Goal: Task Accomplishment & Management: Manage account settings

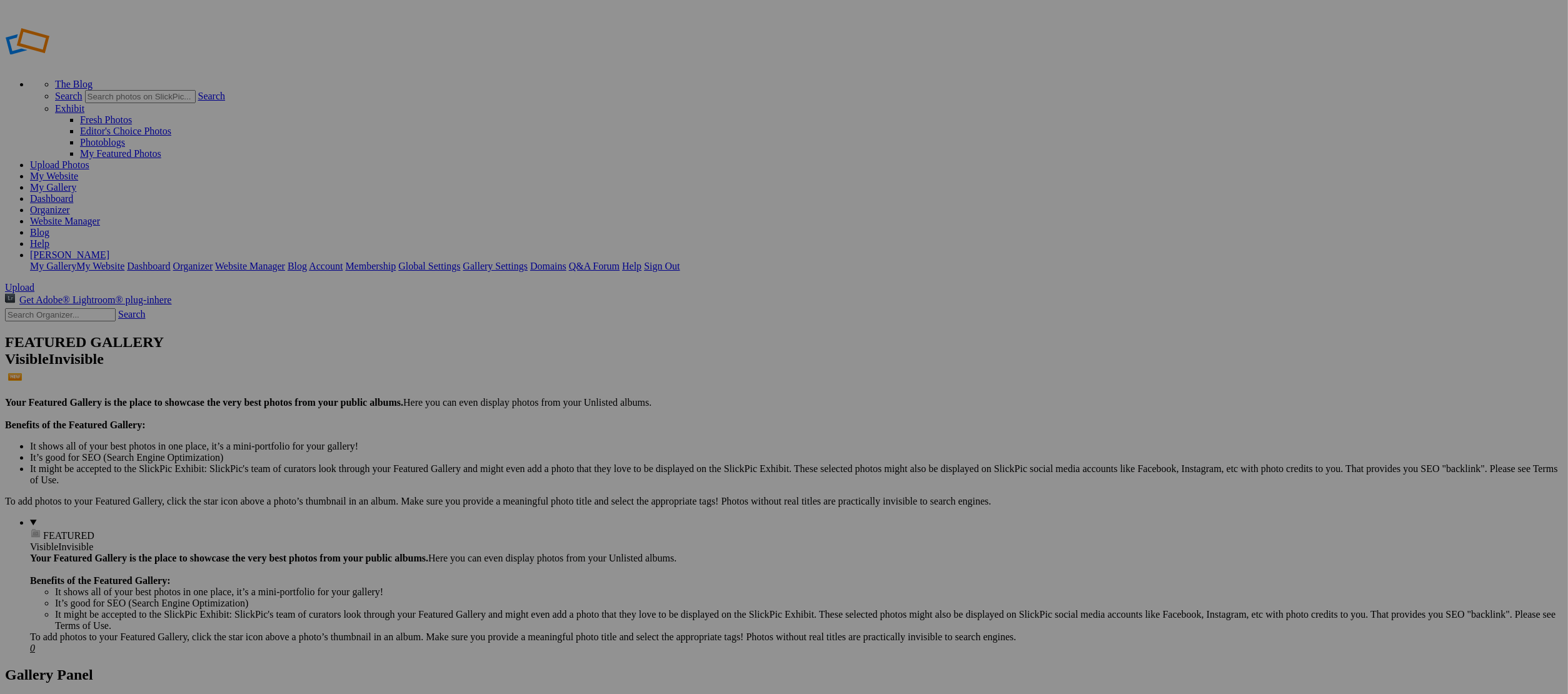
type input "Sept_Malobiannah_artist"
click at [672, 410] on span "Create" at bounding box center [659, 415] width 26 height 10
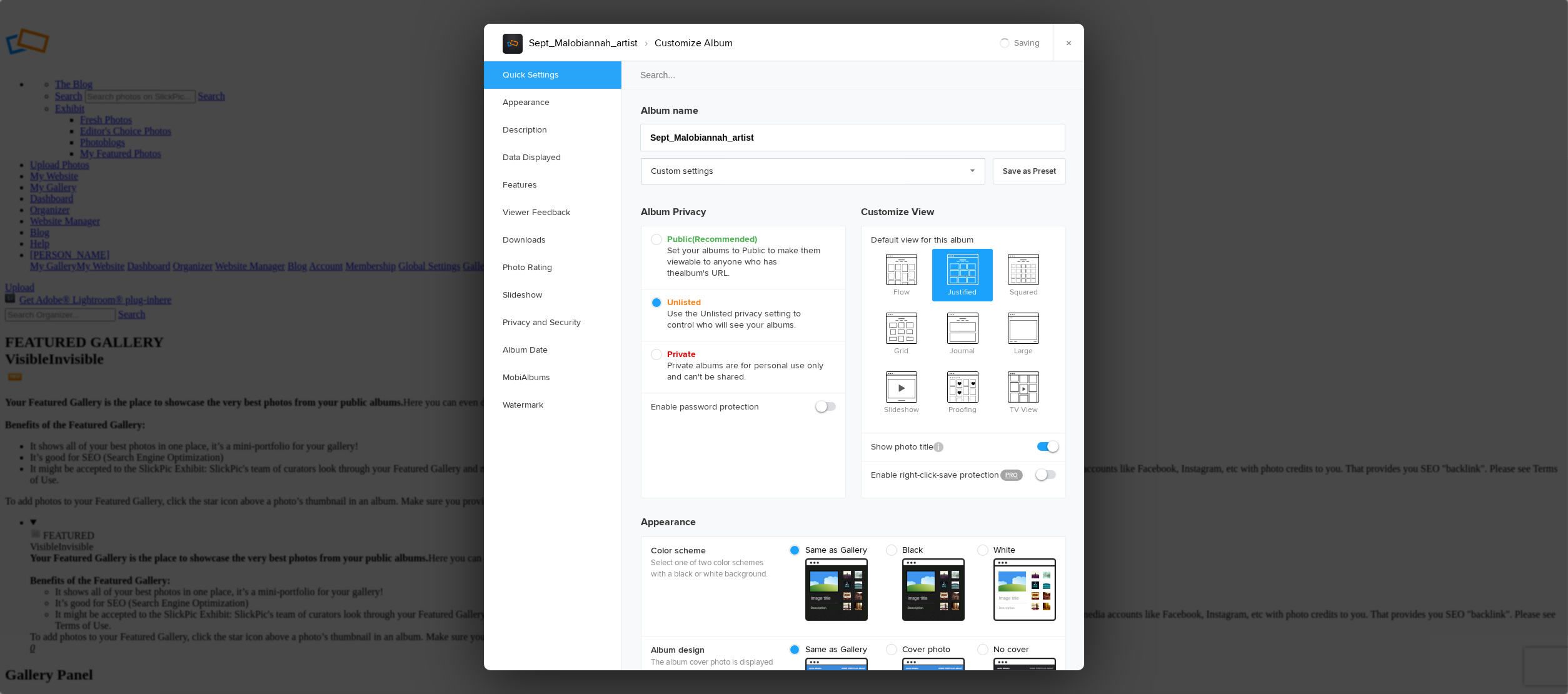
click at [749, 180] on link "Custom settings" at bounding box center [812, 172] width 344 height 26
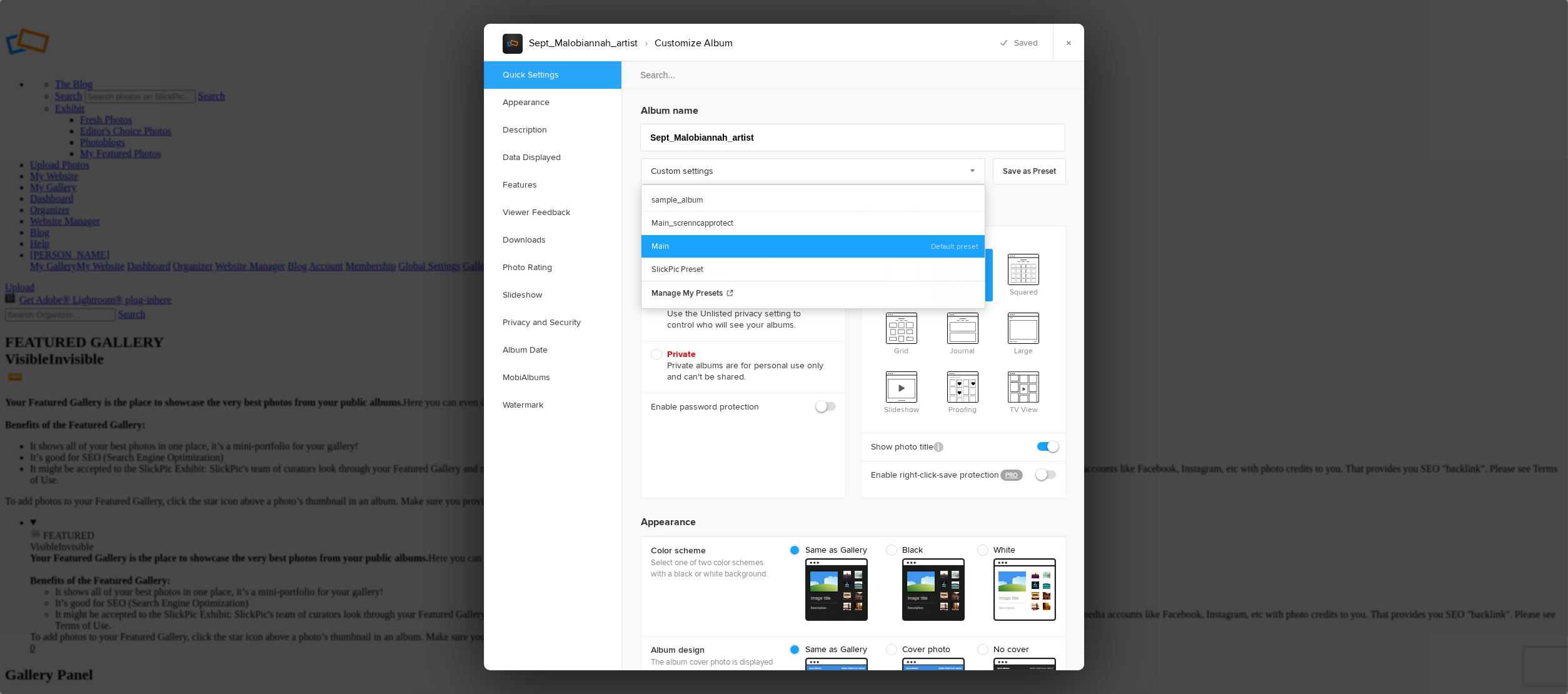
click at [686, 239] on link "Main" at bounding box center [813, 246] width 343 height 23
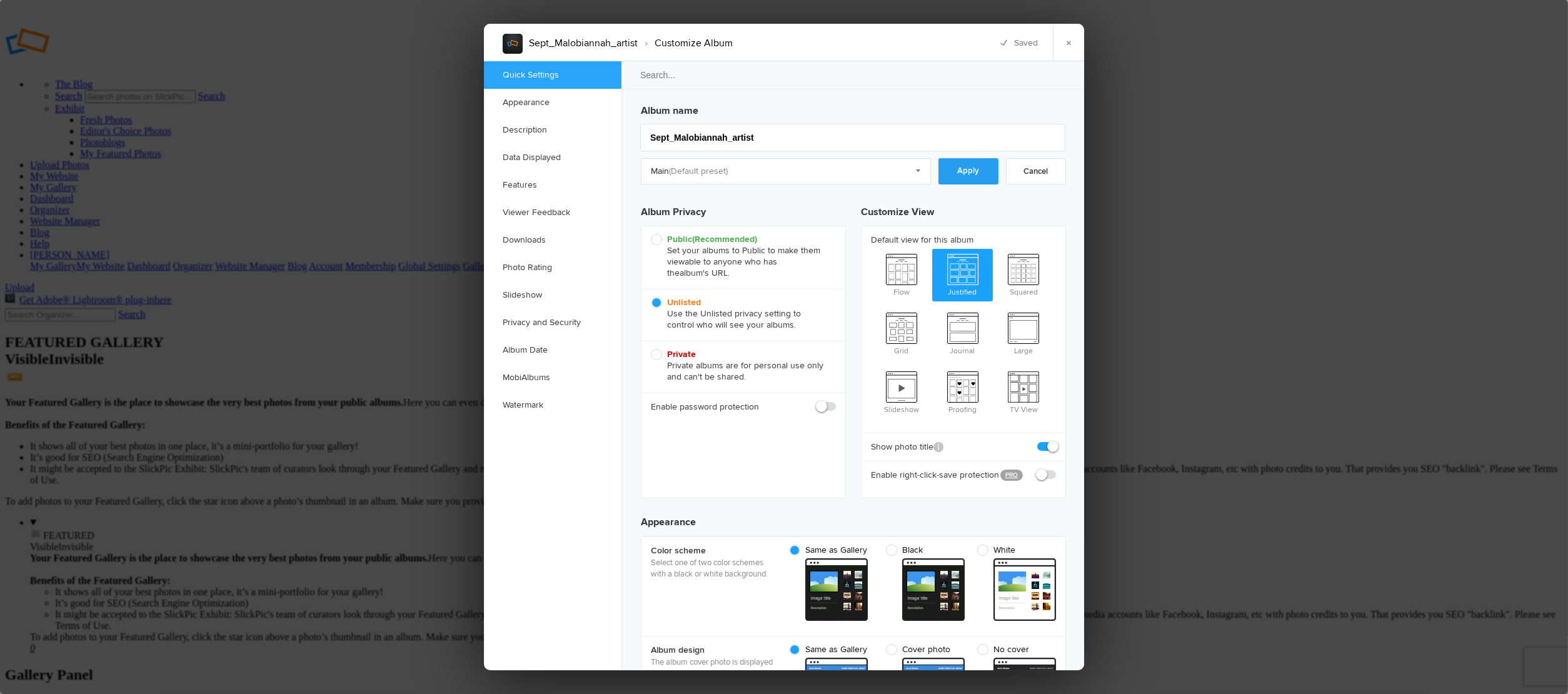
click at [988, 166] on link "Apply" at bounding box center [969, 172] width 60 height 26
checkbox input "true"
click at [1063, 42] on link "×" at bounding box center [1068, 42] width 31 height 38
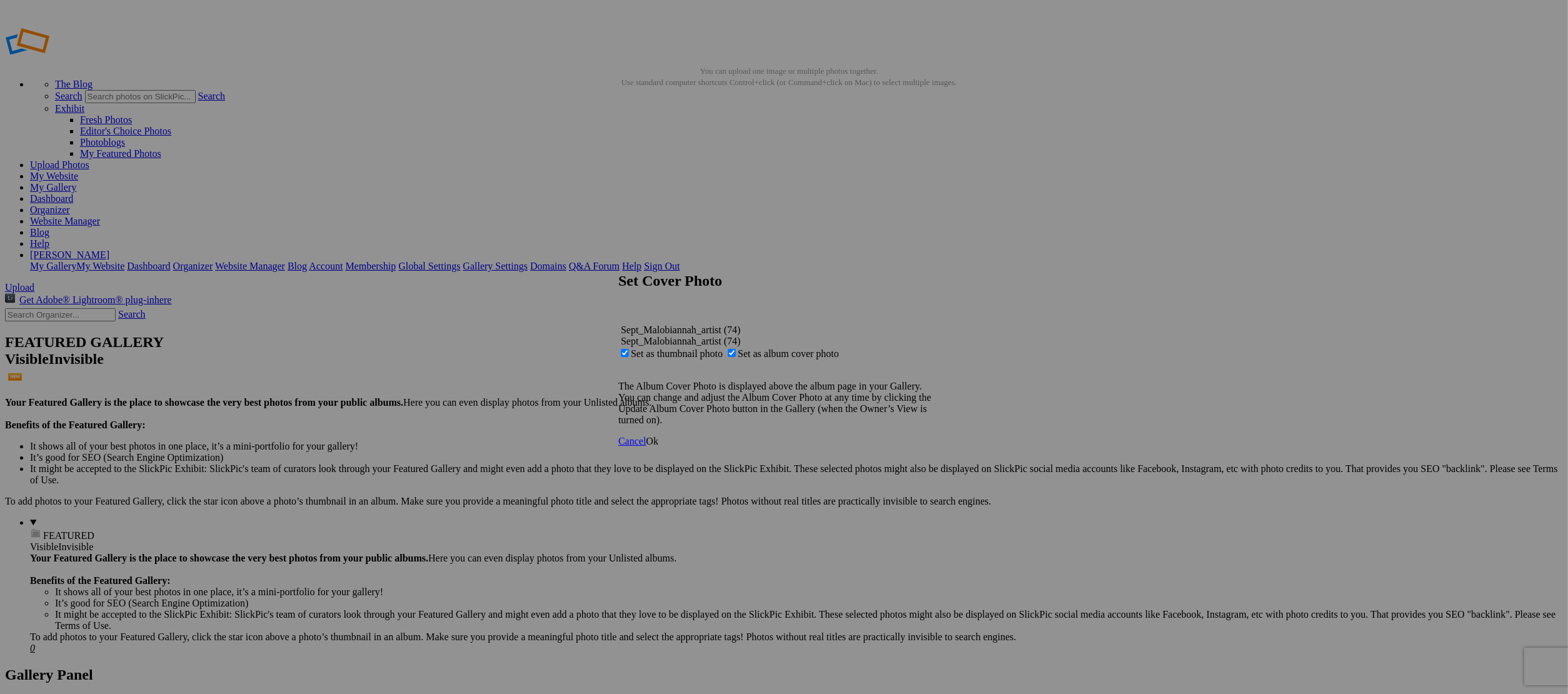
click at [658, 446] on span "Ok" at bounding box center [652, 441] width 12 height 10
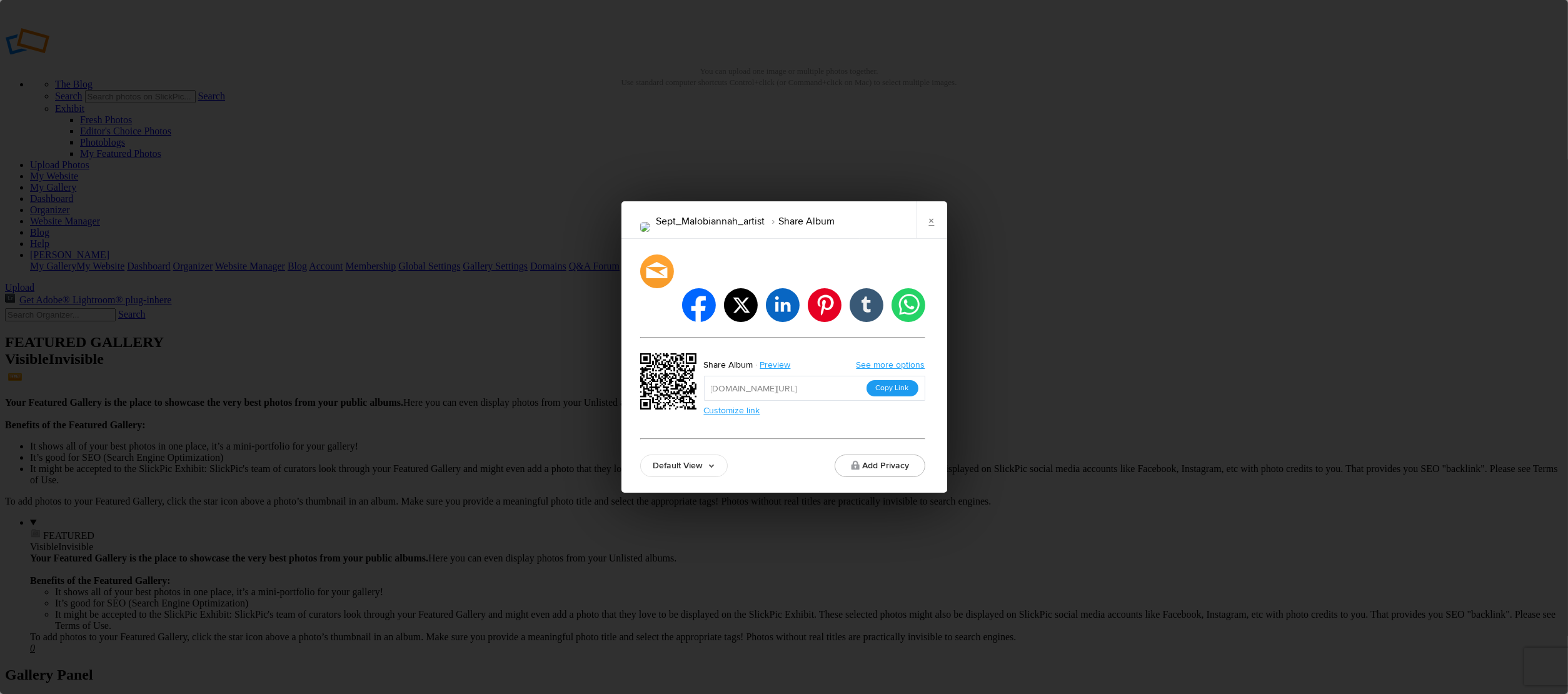
click at [898, 380] on button "Copy Link" at bounding box center [892, 387] width 52 height 16
click at [937, 239] on link "×" at bounding box center [931, 220] width 31 height 38
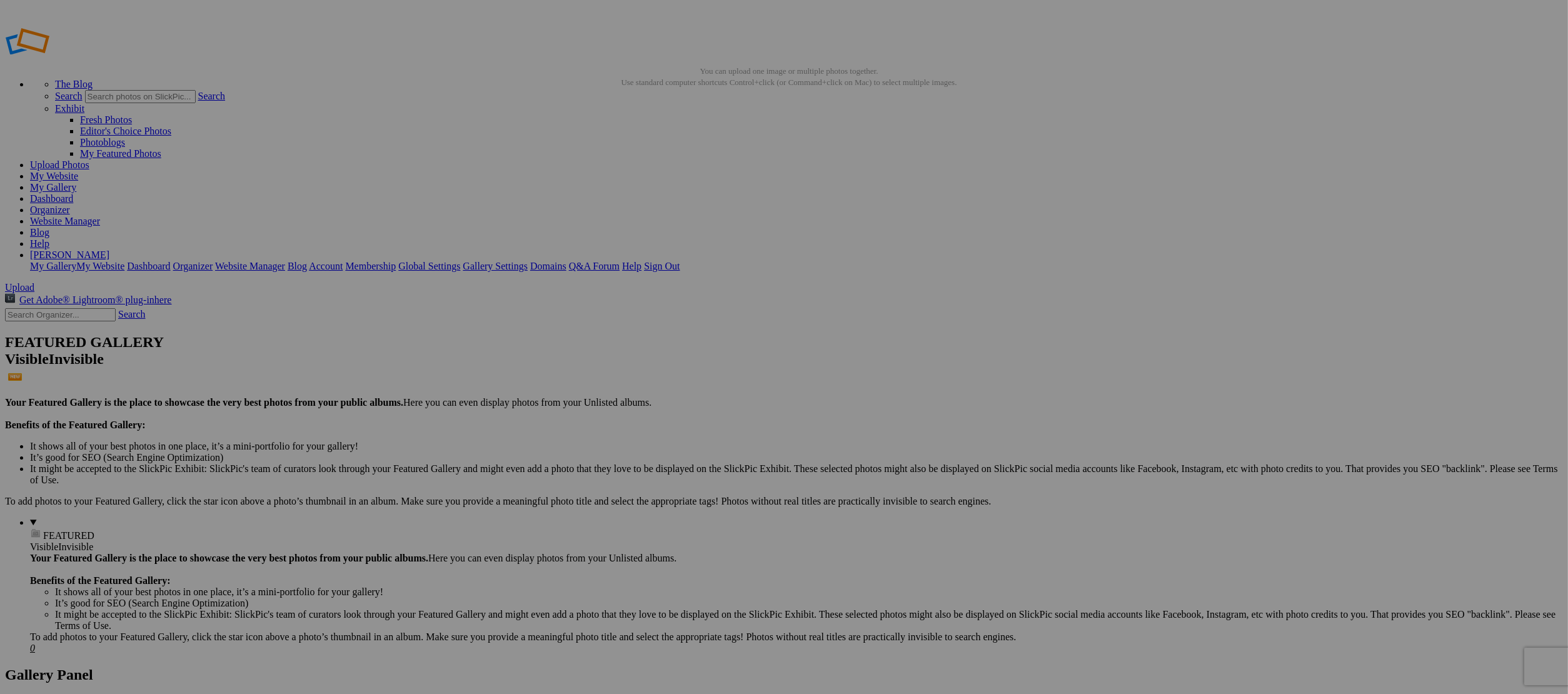
drag, startPoint x: 223, startPoint y: 68, endPoint x: 354, endPoint y: 66, distance: 131.0
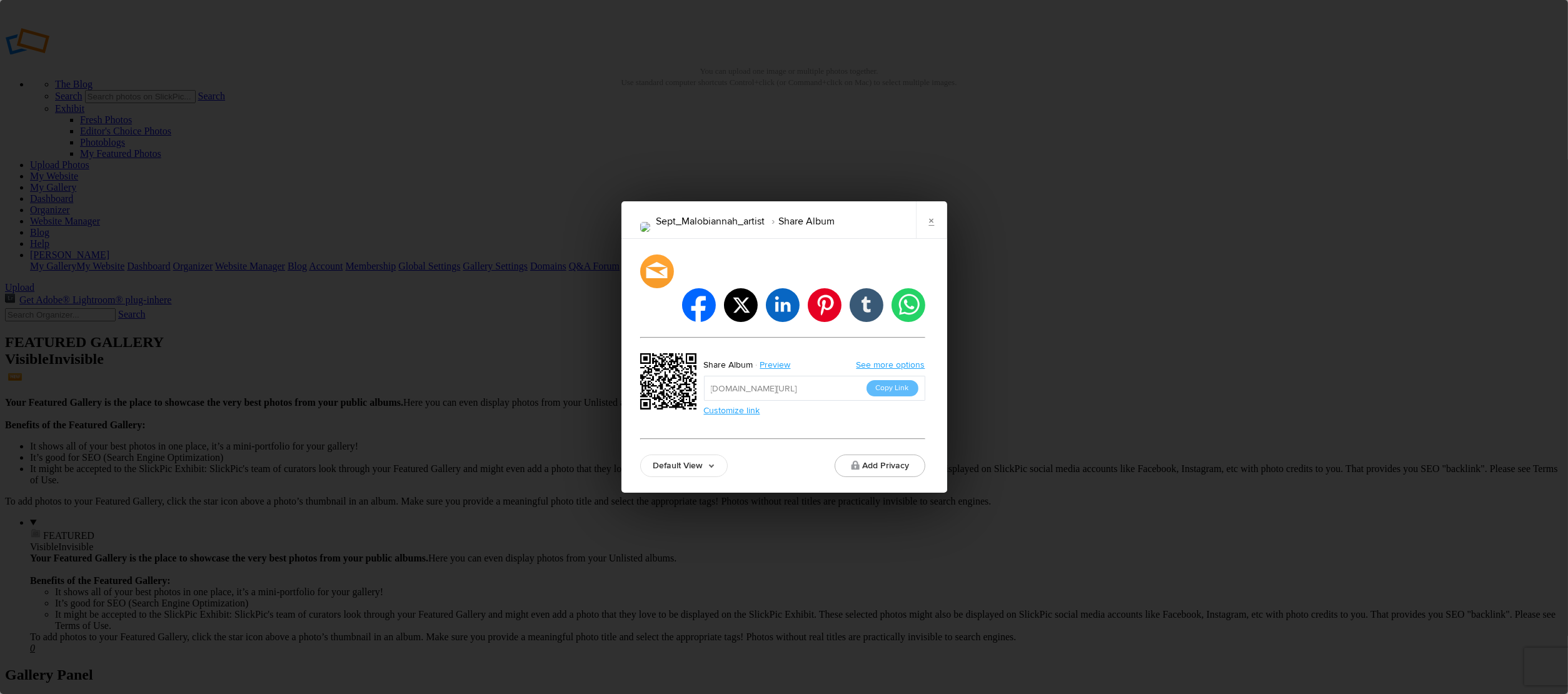
drag, startPoint x: 892, startPoint y: 373, endPoint x: 894, endPoint y: 367, distance: 6.3
click at [892, 380] on button "Copy Link" at bounding box center [892, 387] width 52 height 16
click at [931, 239] on link "×" at bounding box center [931, 220] width 31 height 38
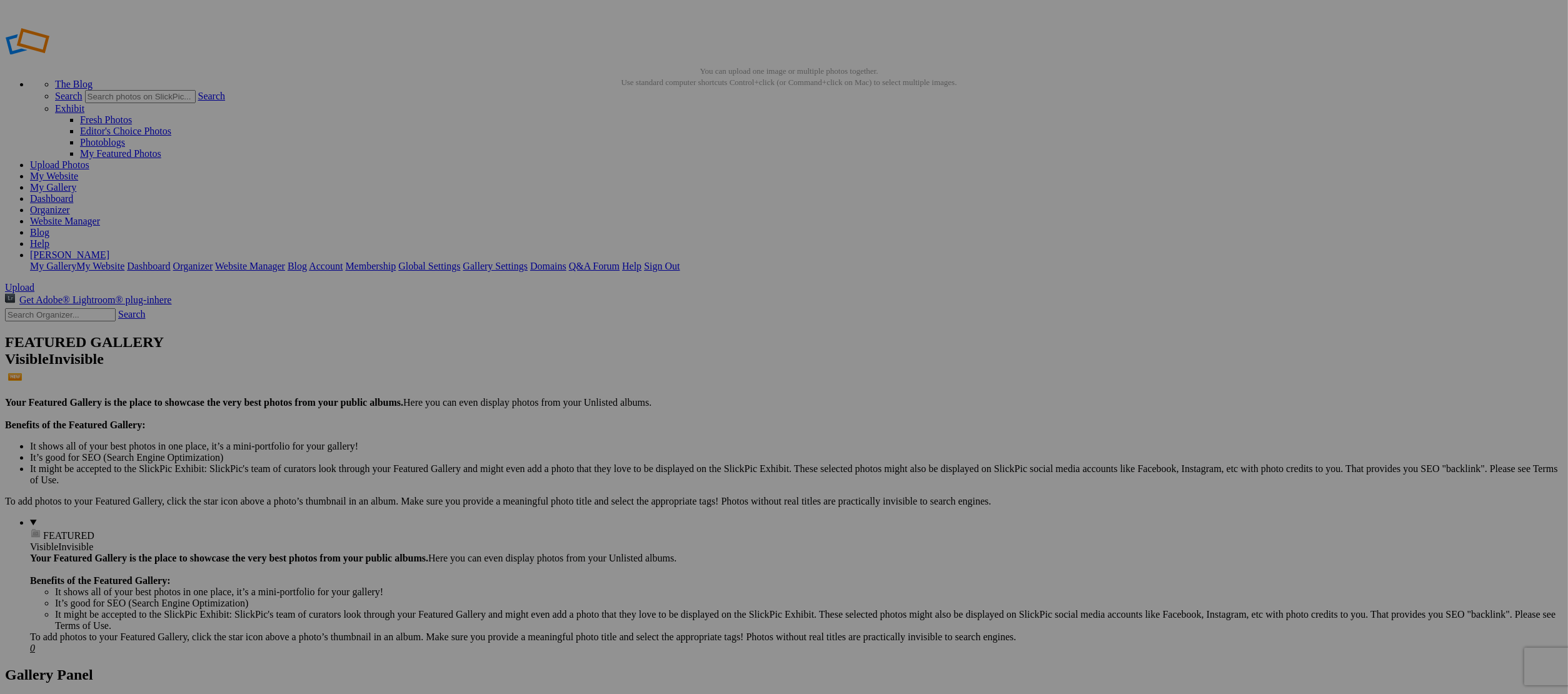
click at [689, 367] on input "text" at bounding box center [686, 370] width 136 height 13
type input "PTA Baseball"
click at [672, 410] on span "Create" at bounding box center [659, 415] width 26 height 10
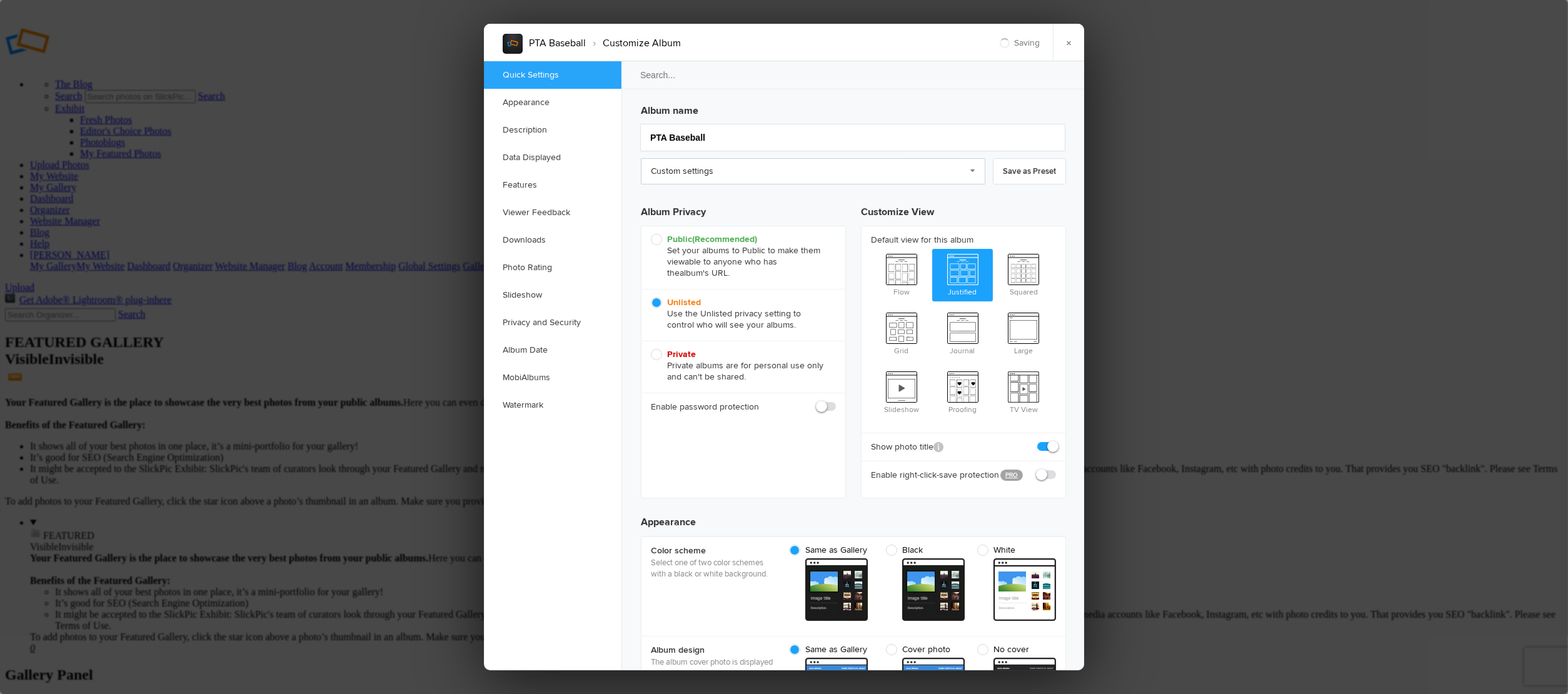
click at [680, 161] on link "Custom settings" at bounding box center [812, 172] width 344 height 26
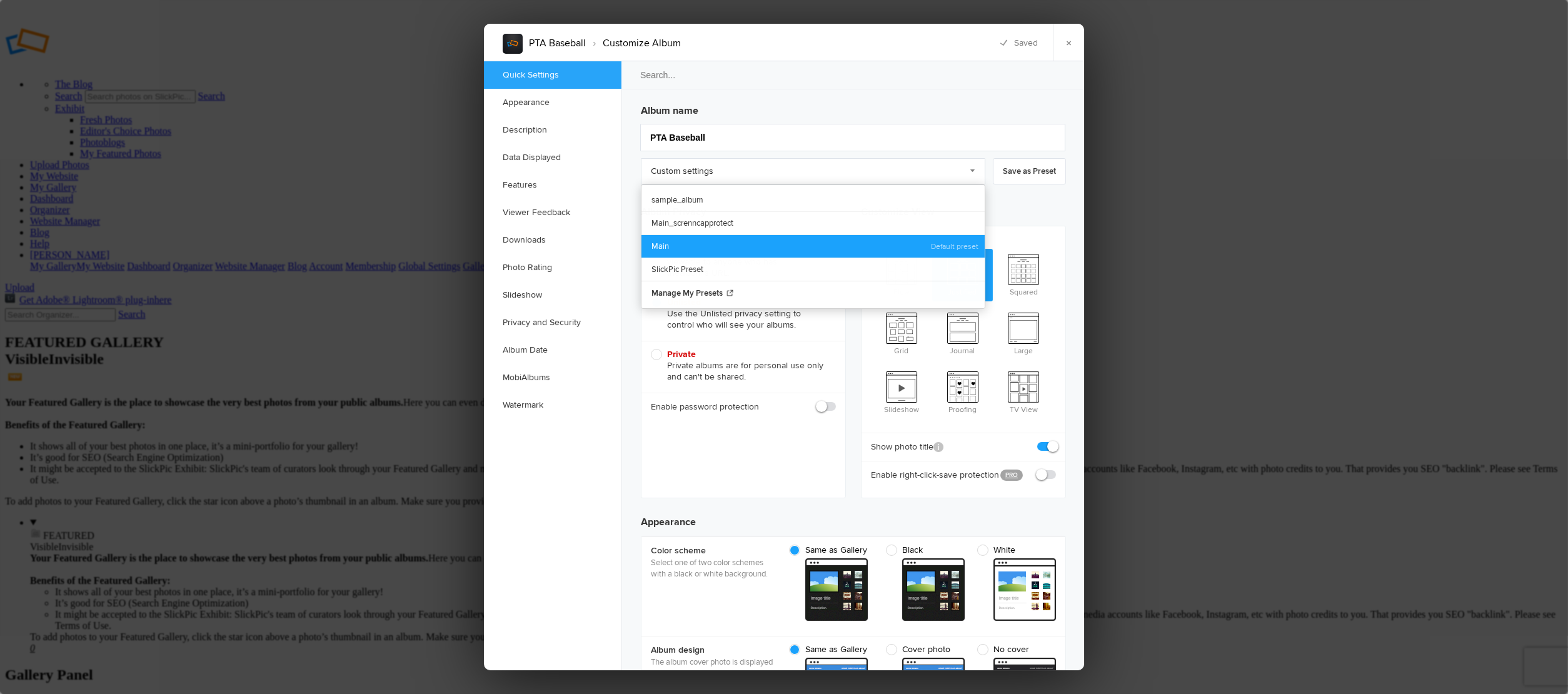
click at [668, 244] on link "Main" at bounding box center [813, 246] width 343 height 23
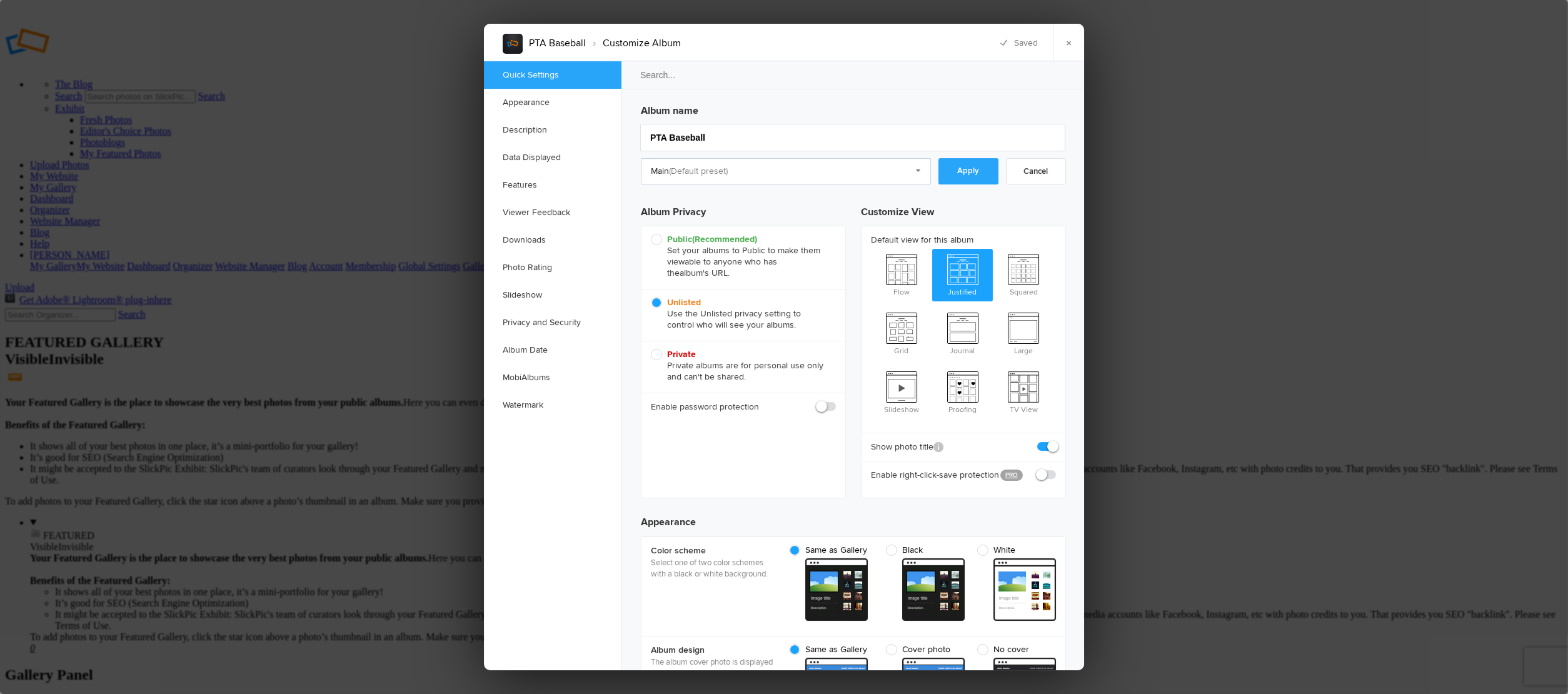
click at [947, 176] on link "Apply" at bounding box center [969, 172] width 60 height 26
checkbox input "true"
click at [1075, 38] on link "×" at bounding box center [1068, 42] width 31 height 38
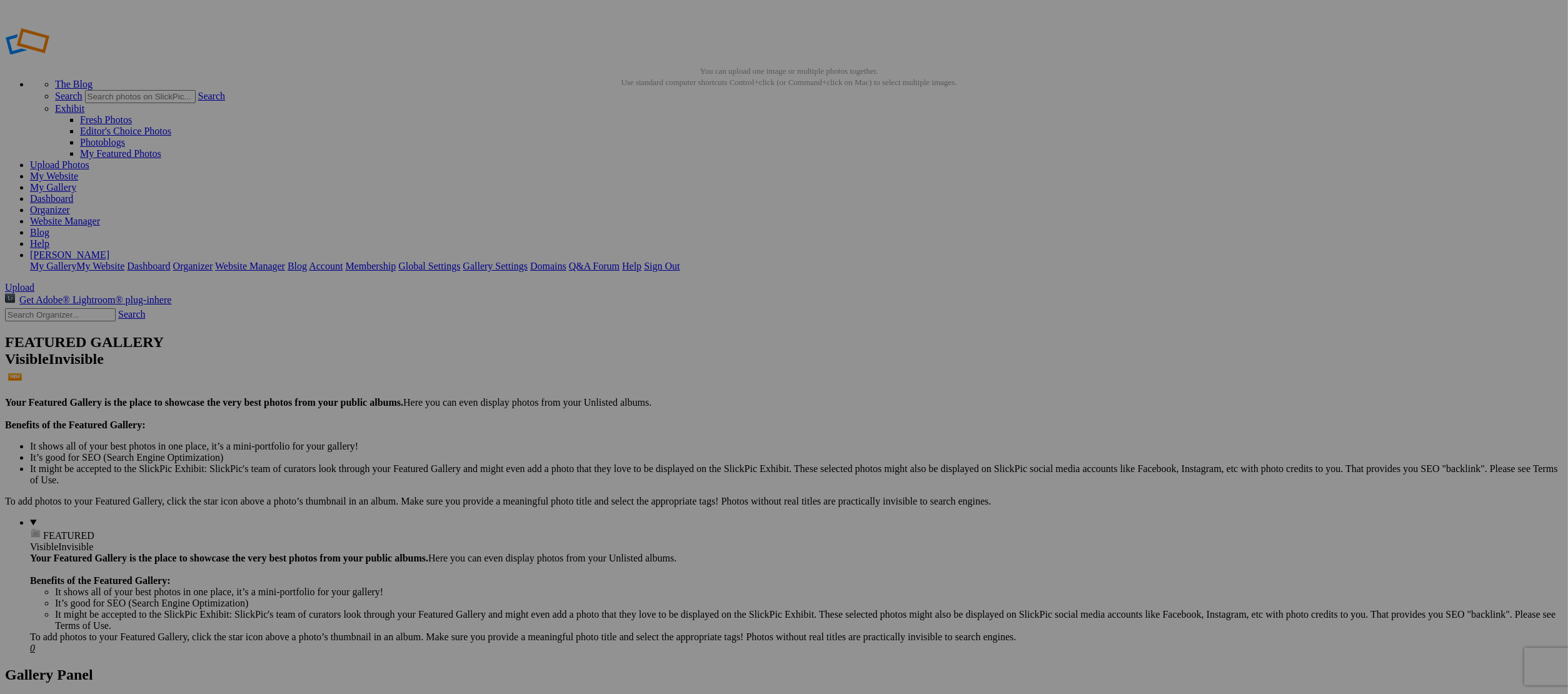
type input "PTA Baseball"
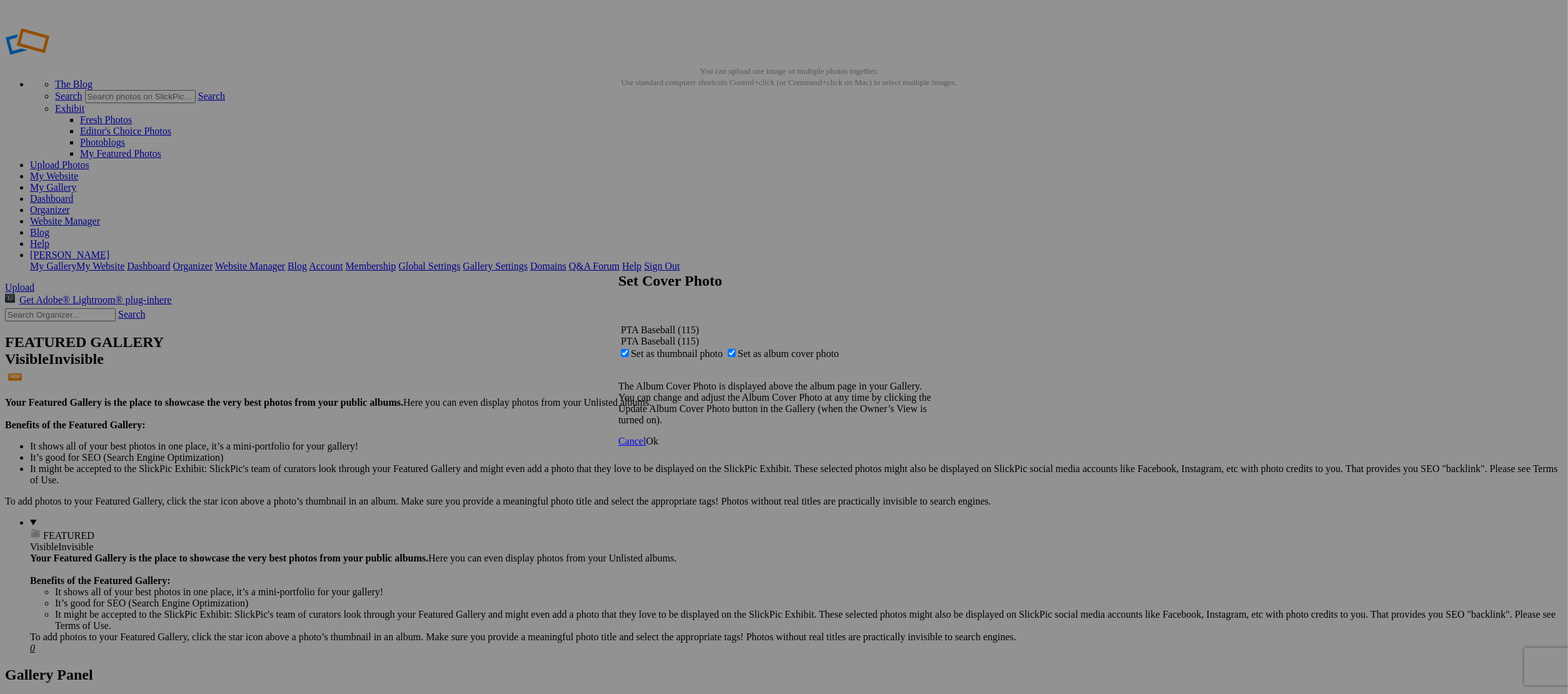
click at [658, 446] on link "Ok" at bounding box center [652, 441] width 12 height 10
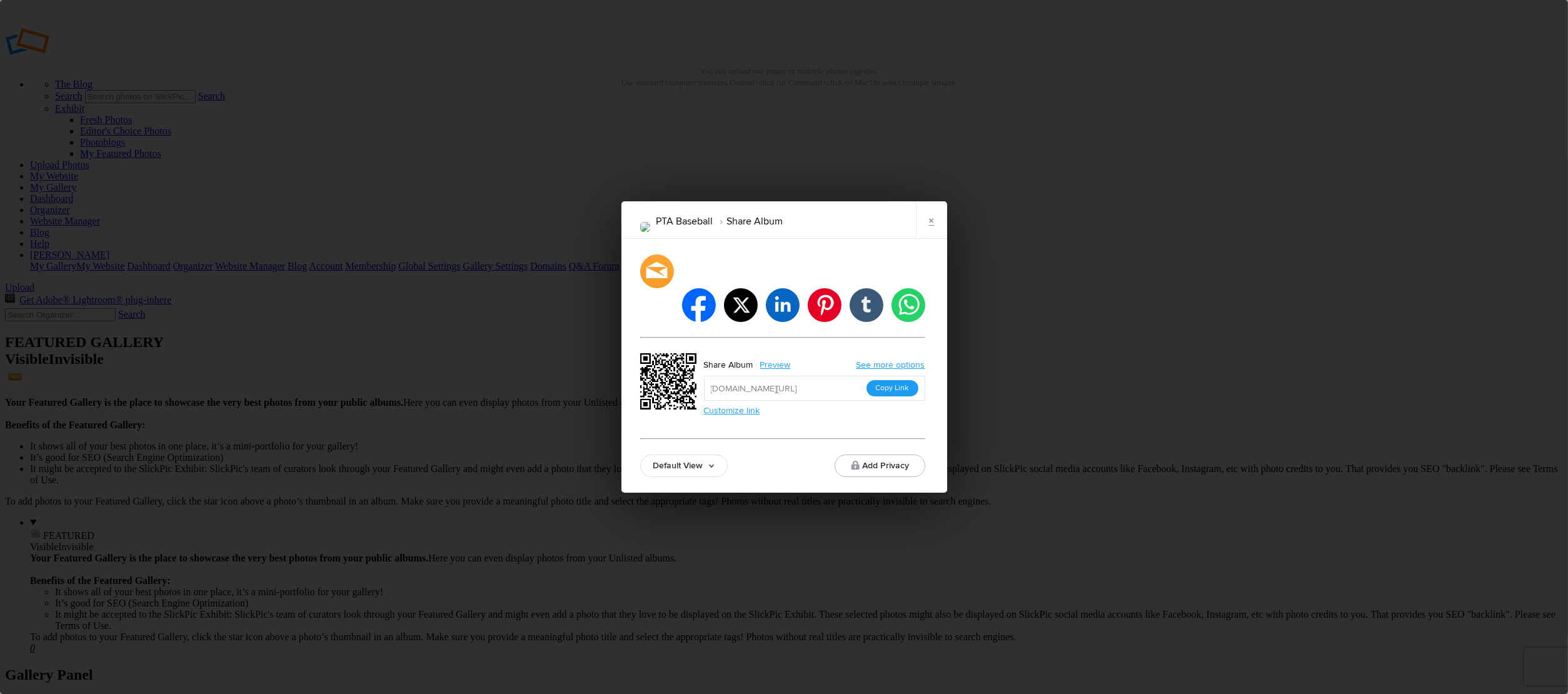
click at [896, 380] on button "Copy Link" at bounding box center [892, 387] width 52 height 16
click at [929, 238] on link "×" at bounding box center [931, 220] width 31 height 38
